Goal: Information Seeking & Learning: Learn about a topic

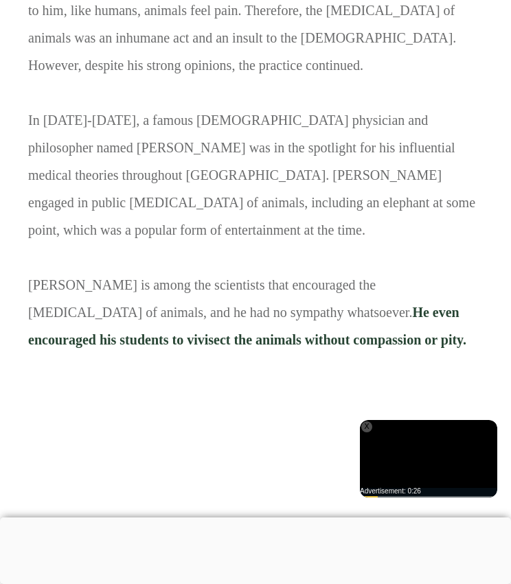
scroll to position [1834, 0]
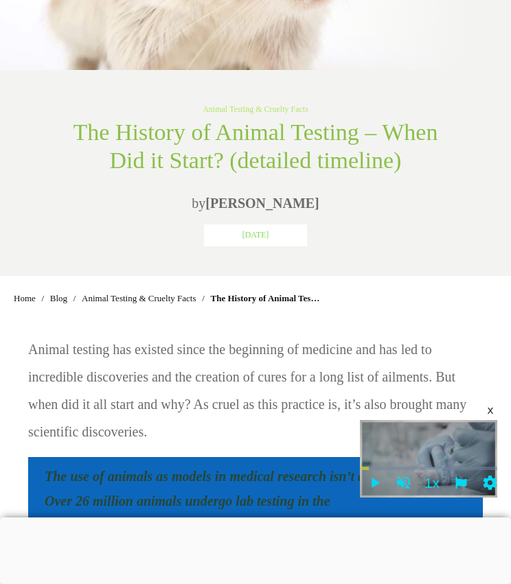
scroll to position [255, 0]
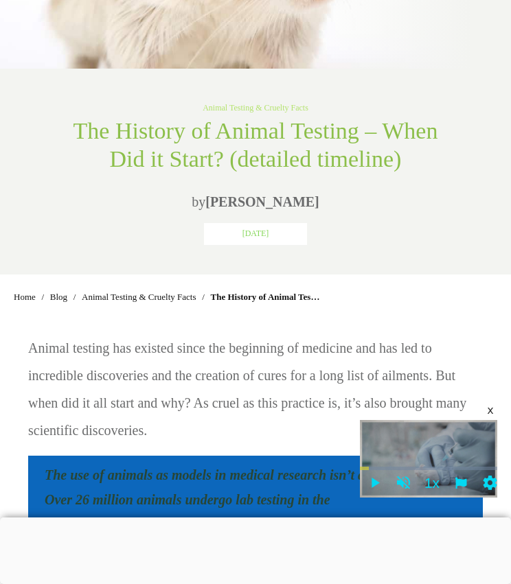
click at [277, 363] on p "Animal testing has existed since the beginning of medicine and has led to incre…" at bounding box center [255, 394] width 455 height 120
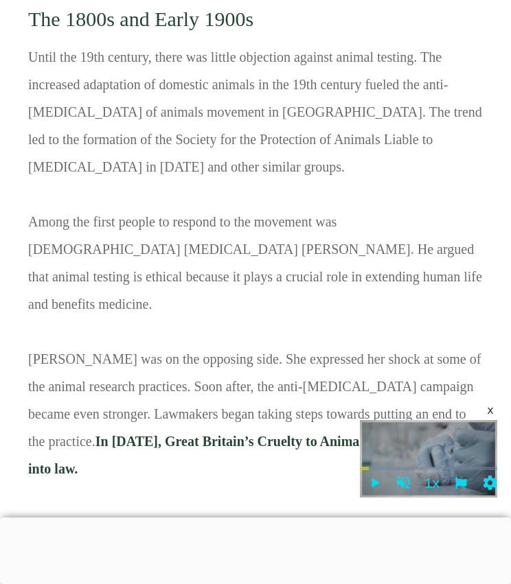
scroll to position [2772, 0]
click at [490, 411] on div "x" at bounding box center [490, 410] width 11 height 11
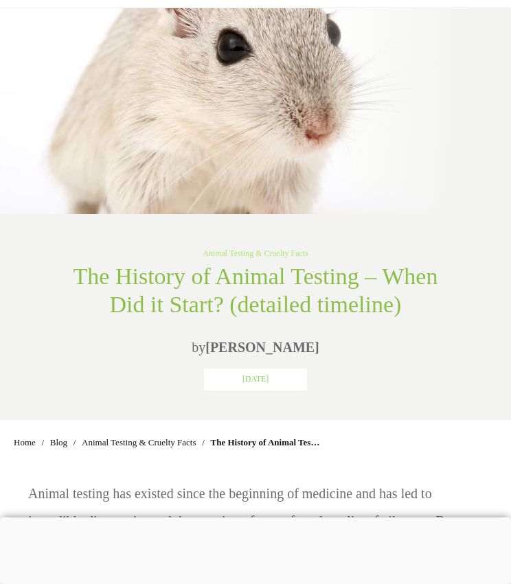
scroll to position [111, 0]
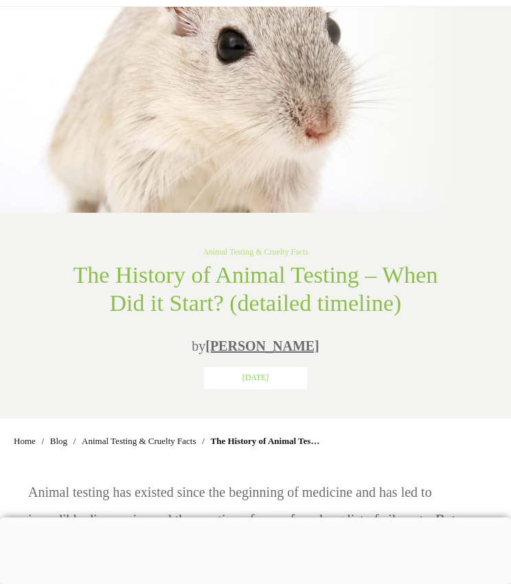
click at [258, 345] on link "[PERSON_NAME]" at bounding box center [262, 346] width 114 height 15
